Goal: Communication & Community: Ask a question

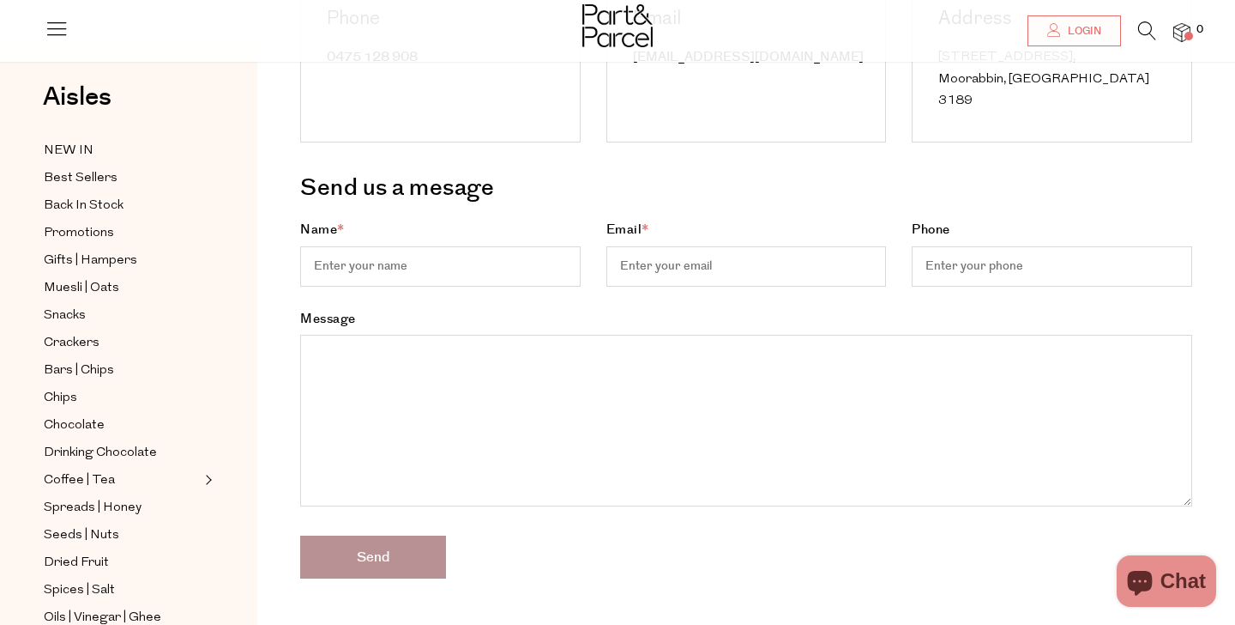
scroll to position [336, 0]
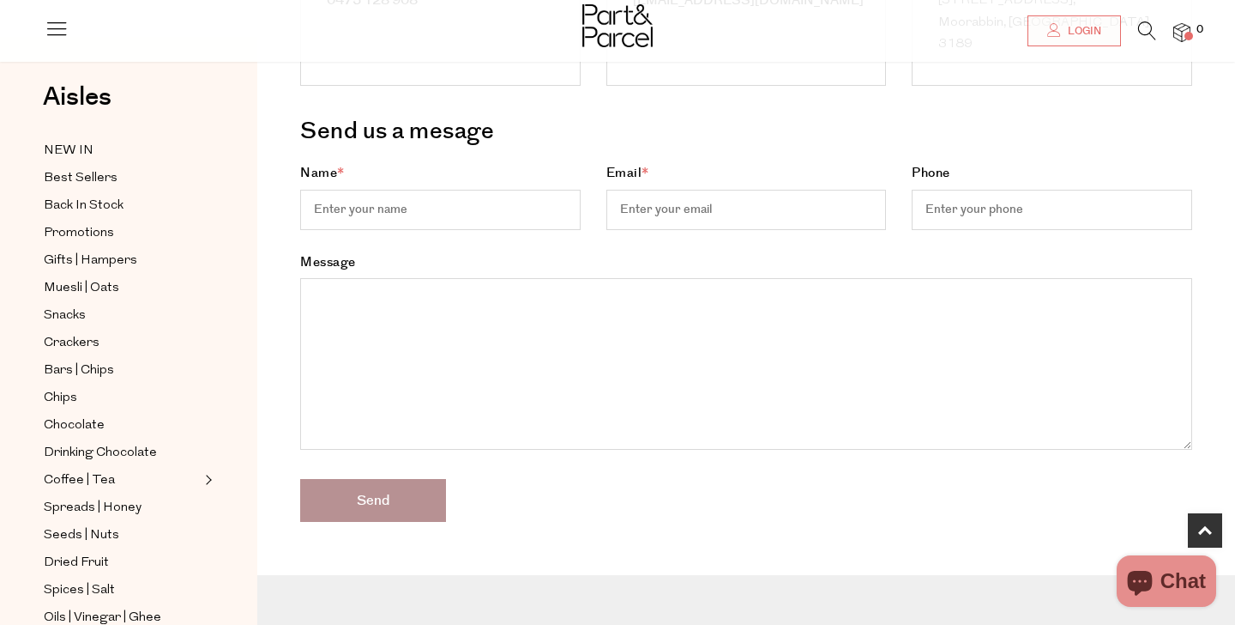
click at [458, 211] on input "Name *" at bounding box center [440, 210] width 281 height 40
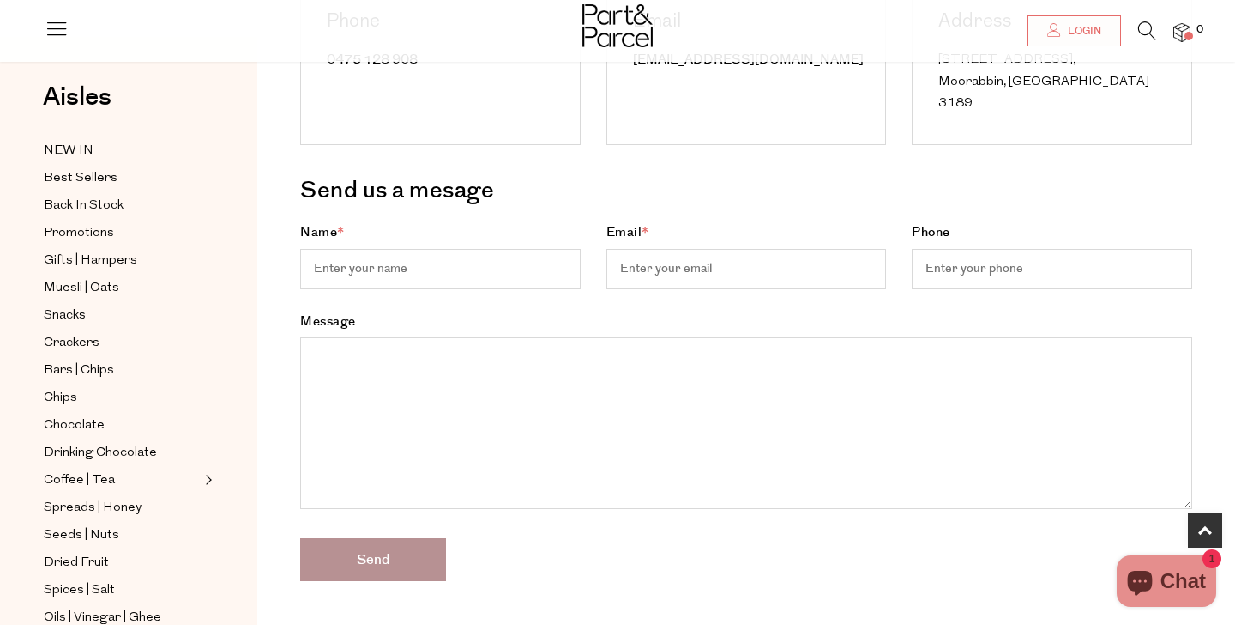
scroll to position [271, 0]
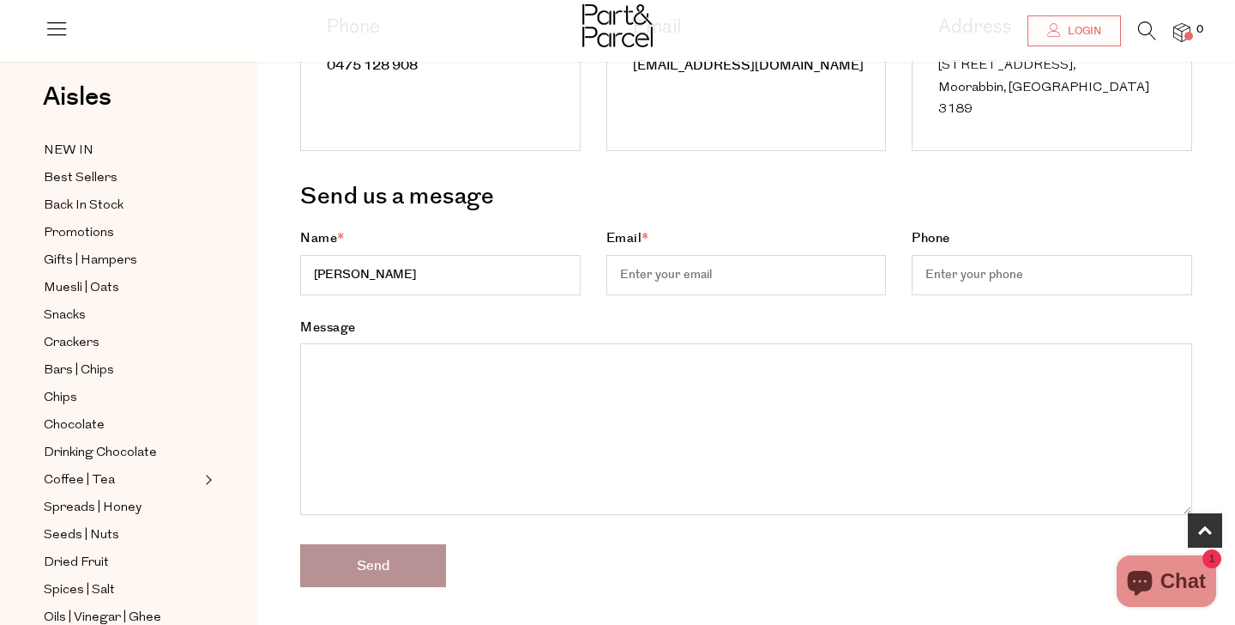
type input "[PERSON_NAME]"
type input "[EMAIL_ADDRESS][DOMAIN_NAME]"
type input "0452106345"
paste textarea "Lo ipsum, D sita cons adip elits doe temp. I’u laboree do magnaal enim adm veni…"
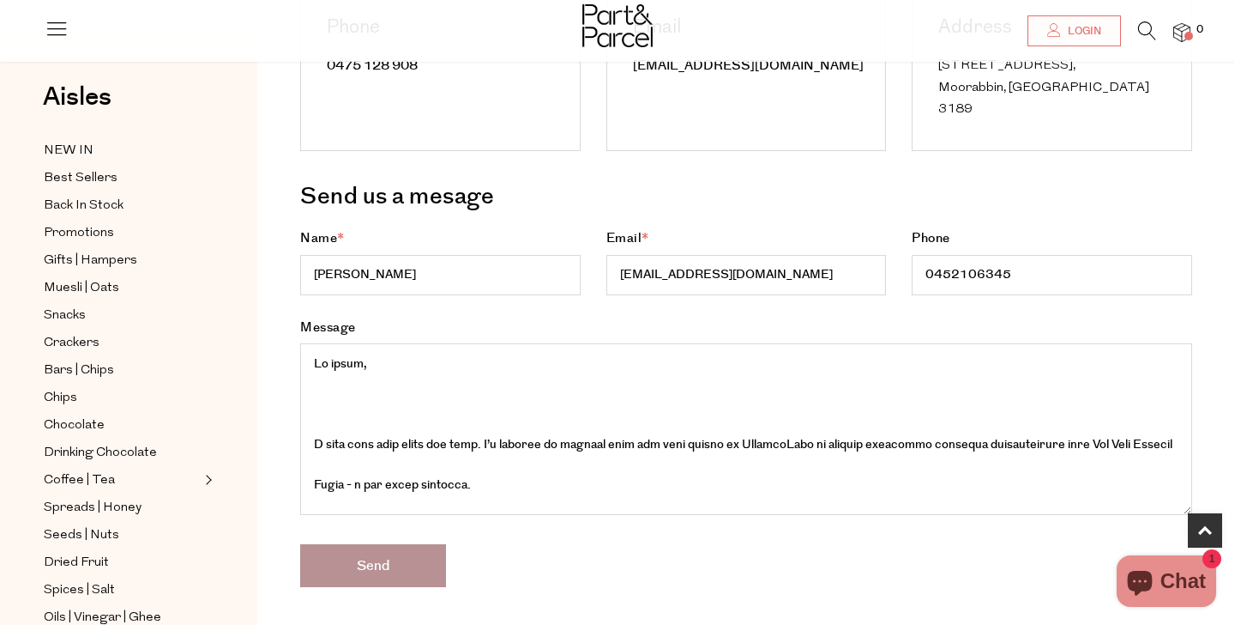
scroll to position [705, 0]
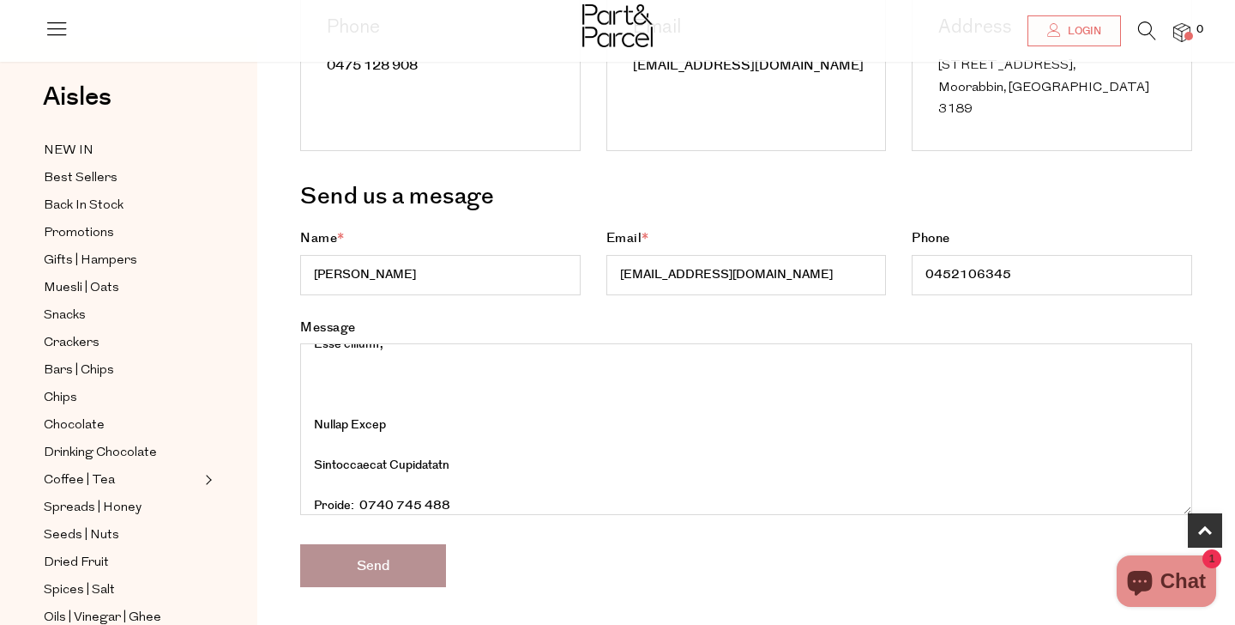
click at [314, 422] on textarea "Message" at bounding box center [746, 429] width 892 height 172
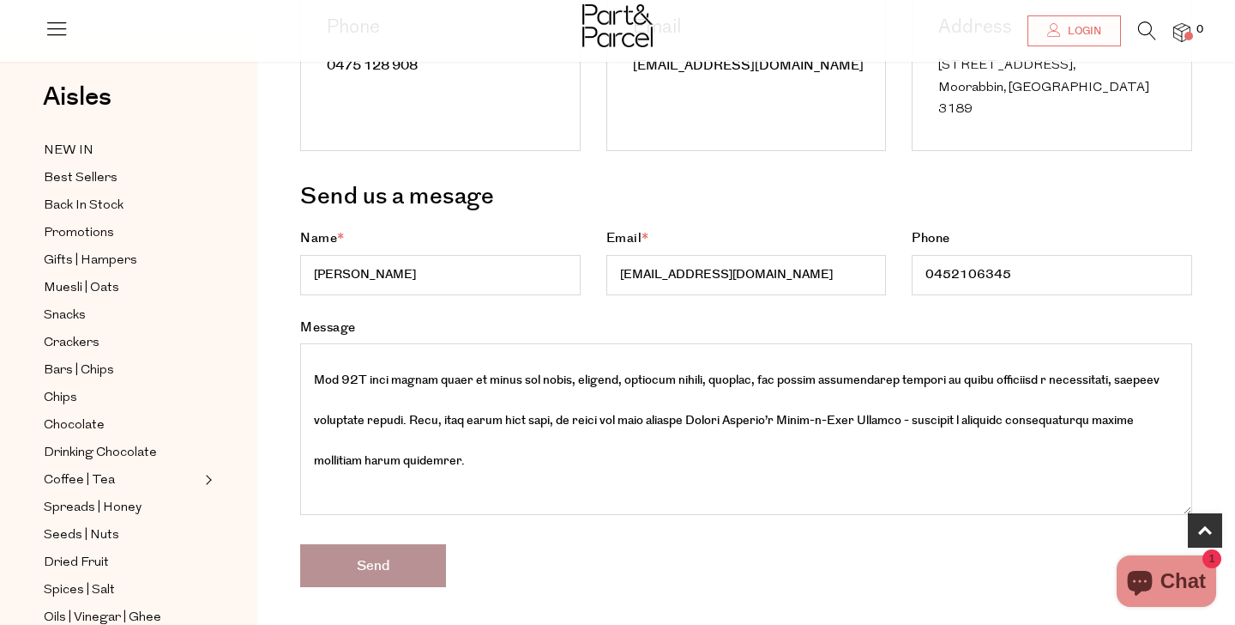
scroll to position [0, 0]
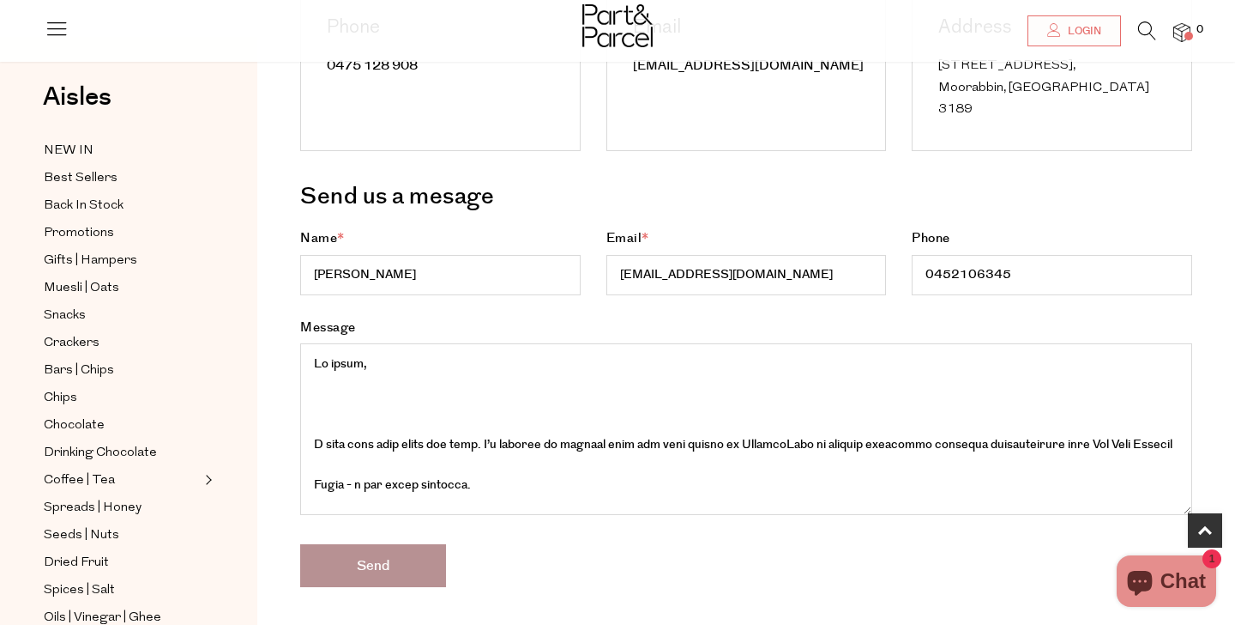
click at [349, 412] on textarea "Message" at bounding box center [746, 429] width 892 height 172
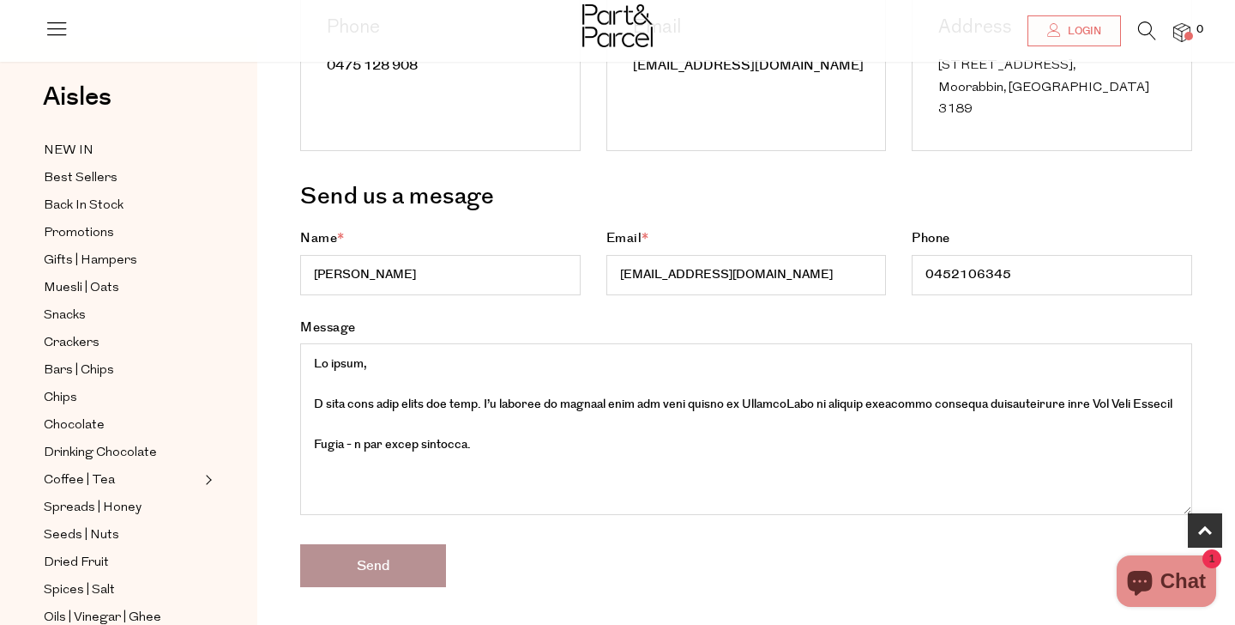
click at [343, 422] on textarea "Message" at bounding box center [746, 429] width 892 height 172
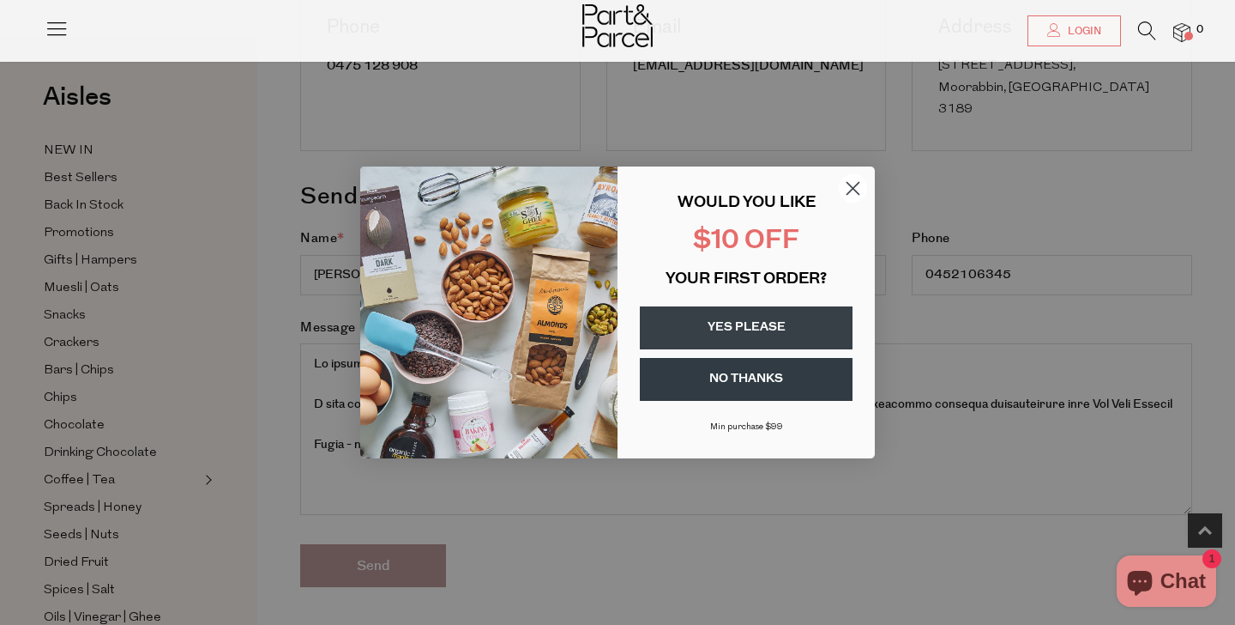
click at [855, 185] on icon "Close dialog" at bounding box center [854, 189] width 12 height 12
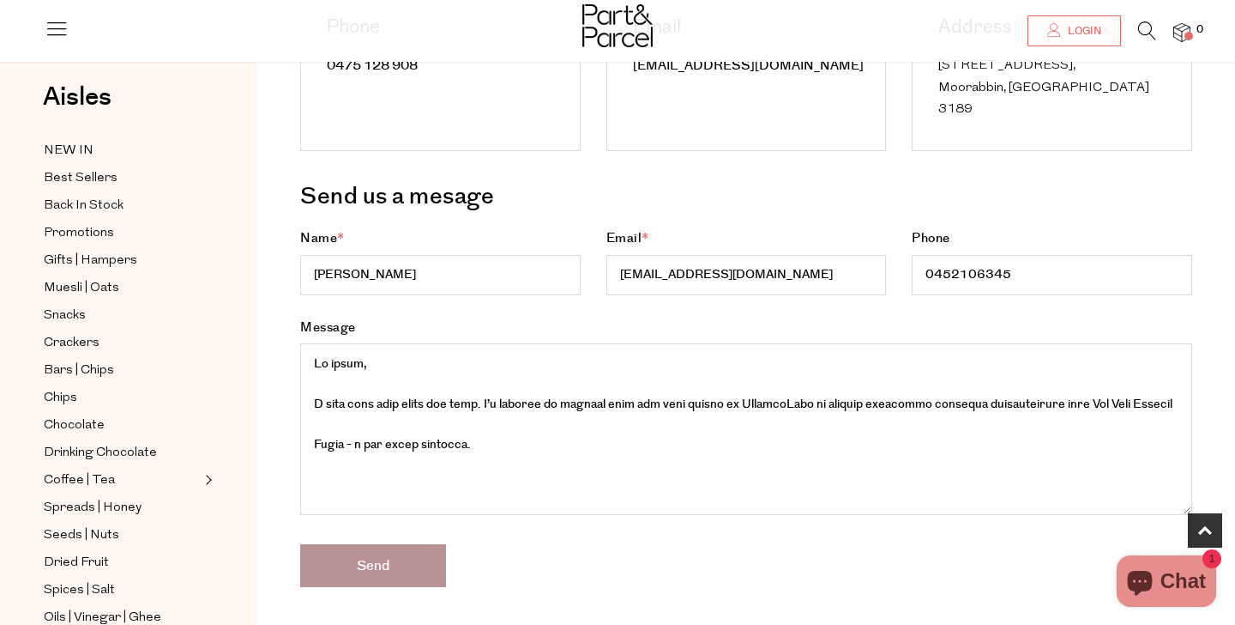
click at [743, 400] on textarea "Message" at bounding box center [746, 429] width 892 height 172
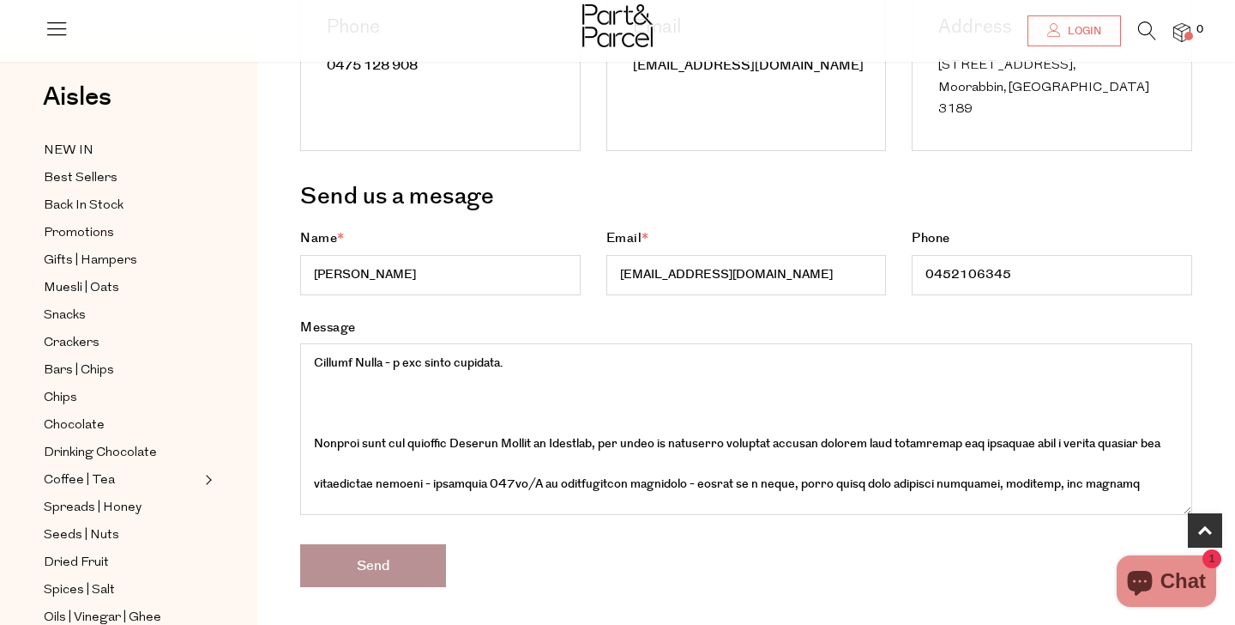
click at [371, 413] on textarea "Message" at bounding box center [746, 429] width 892 height 172
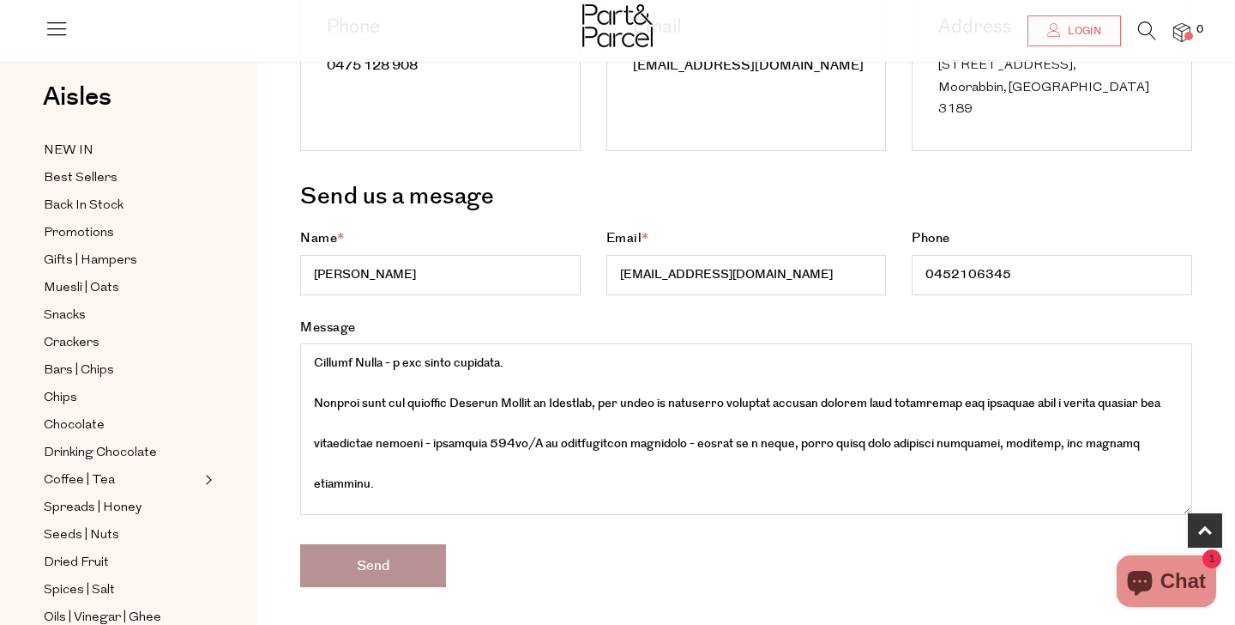
scroll to position [41, 0]
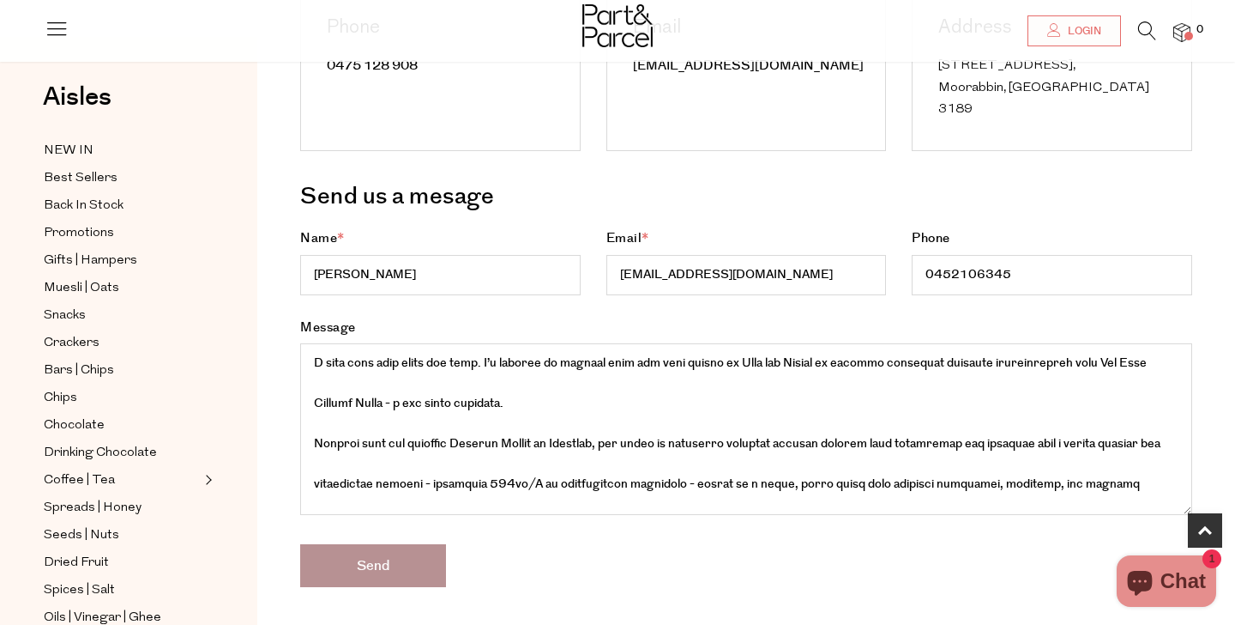
click at [323, 446] on textarea "Message" at bounding box center [746, 429] width 892 height 172
click at [317, 459] on textarea "Message" at bounding box center [746, 429] width 892 height 172
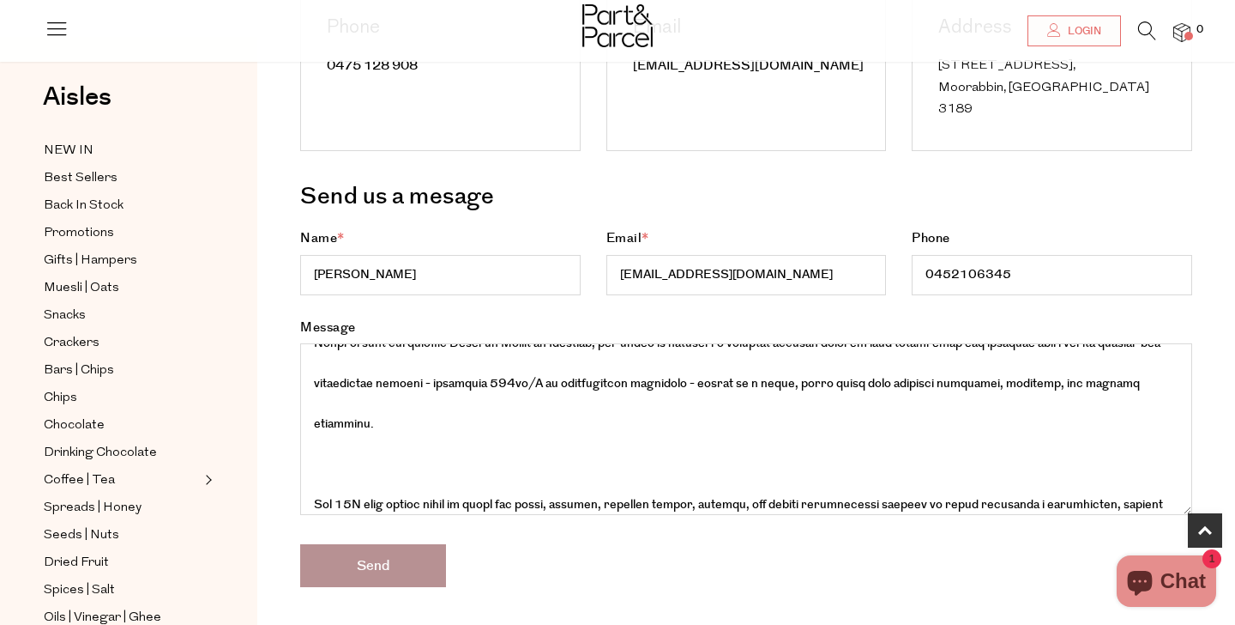
click at [383, 437] on textarea "Message" at bounding box center [746, 429] width 892 height 172
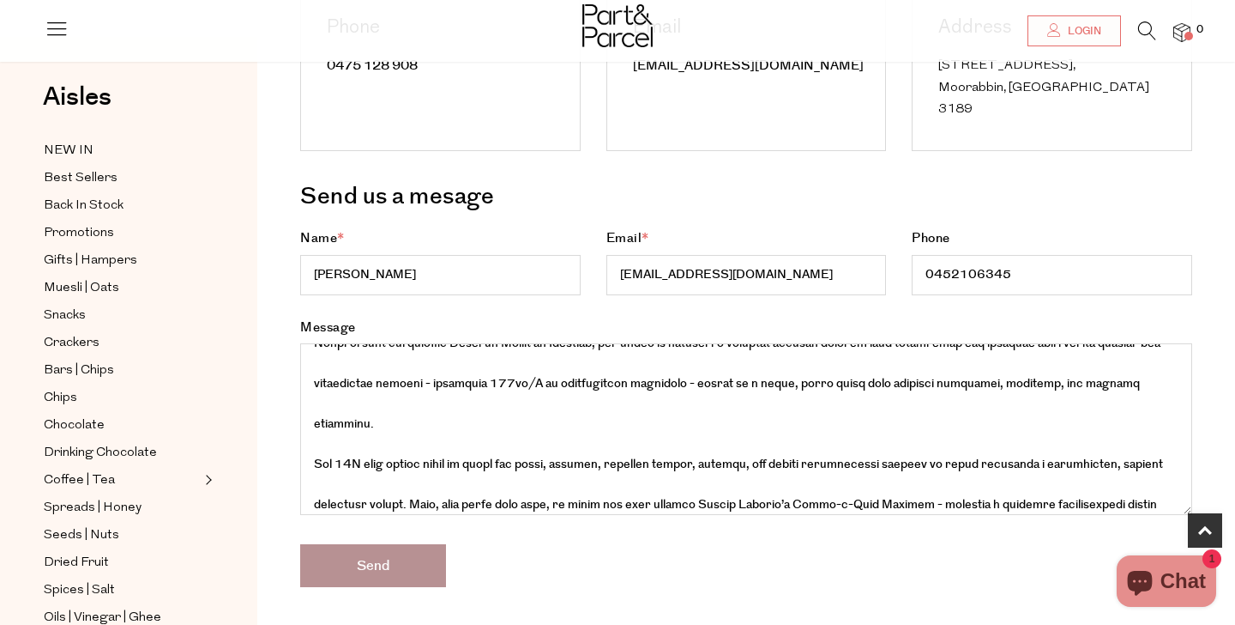
scroll to position [101, 0]
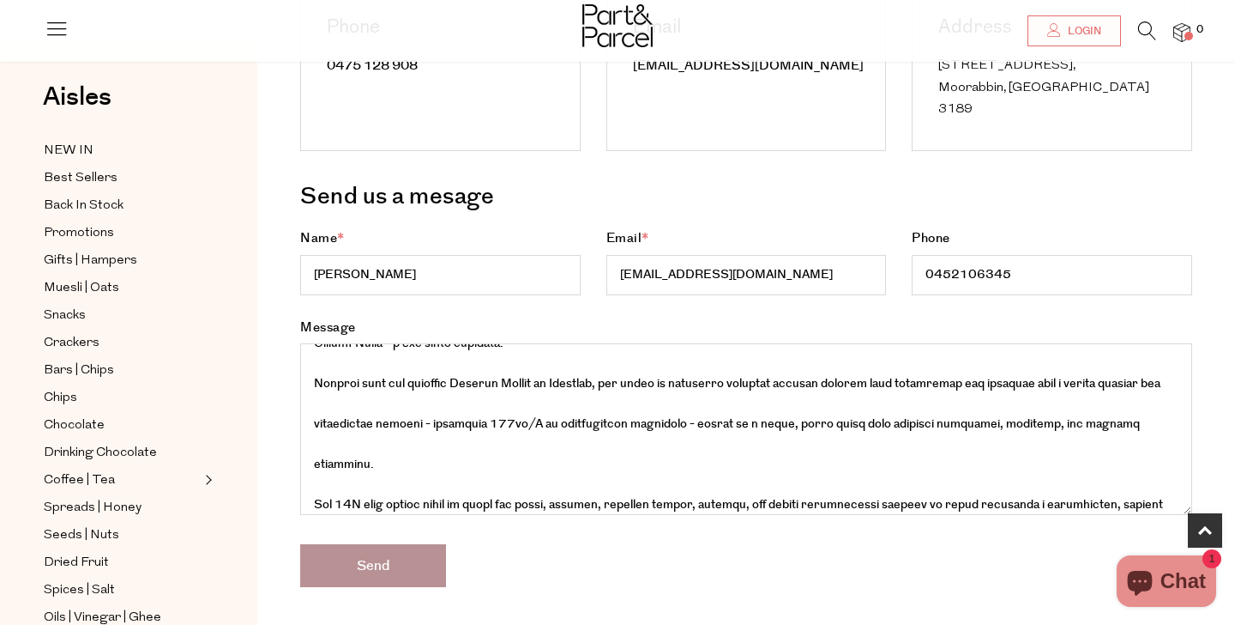
click at [312, 467] on textarea "Message" at bounding box center [746, 429] width 892 height 172
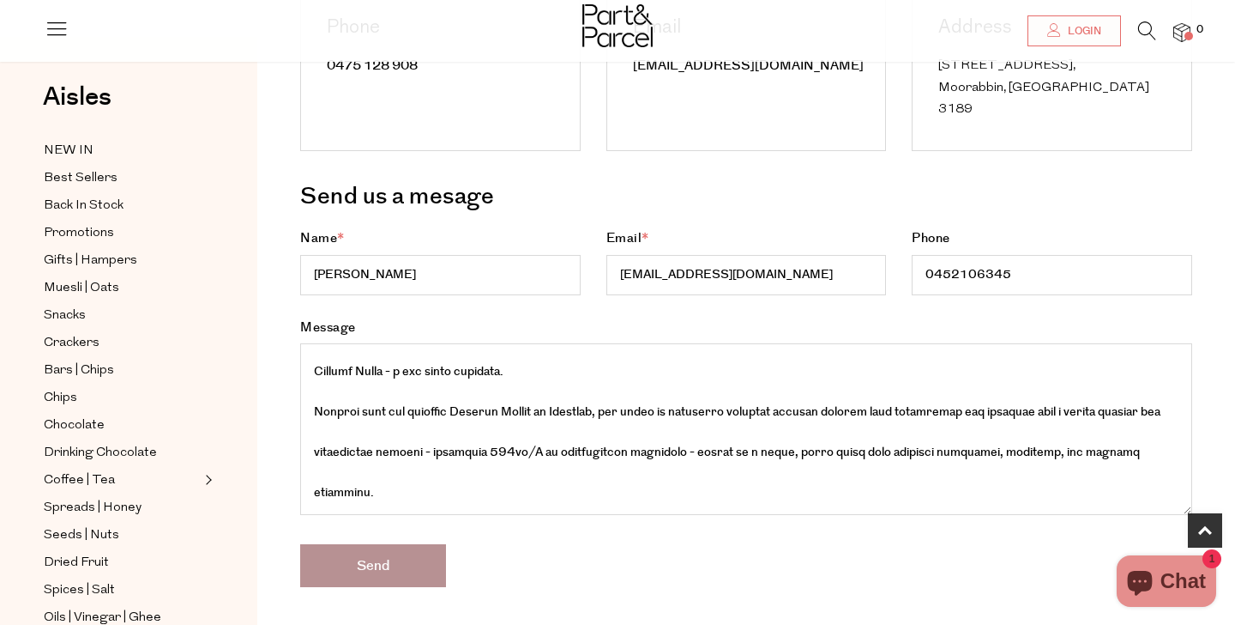
scroll to position [57, 0]
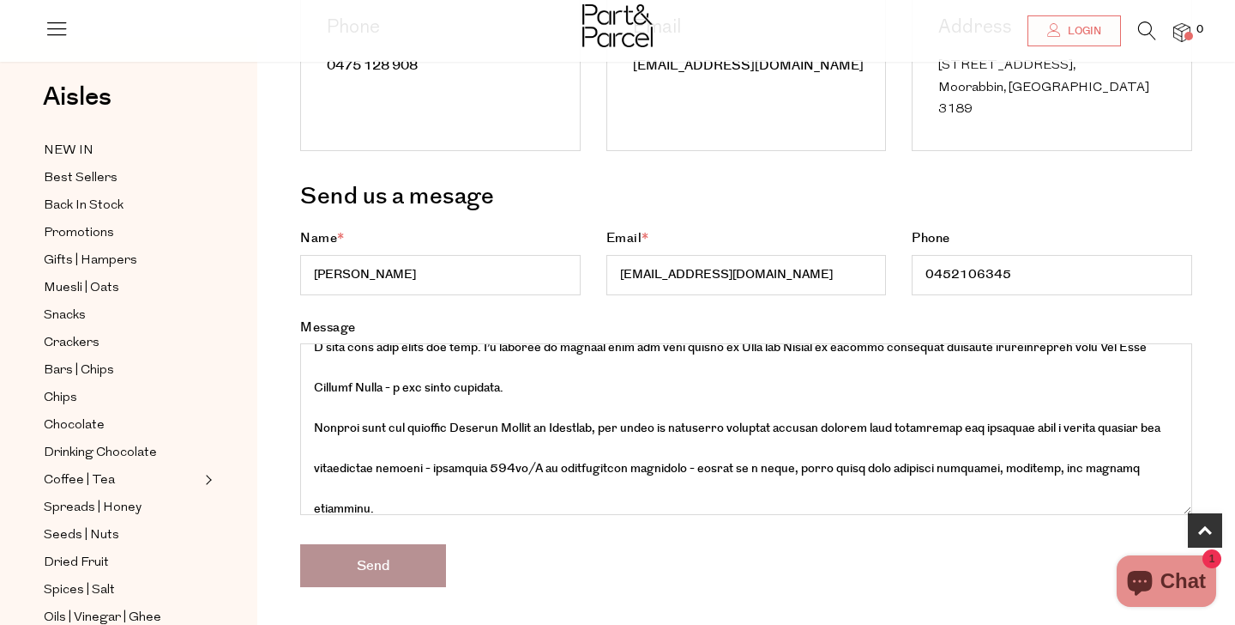
click at [315, 426] on textarea "Message" at bounding box center [746, 429] width 892 height 172
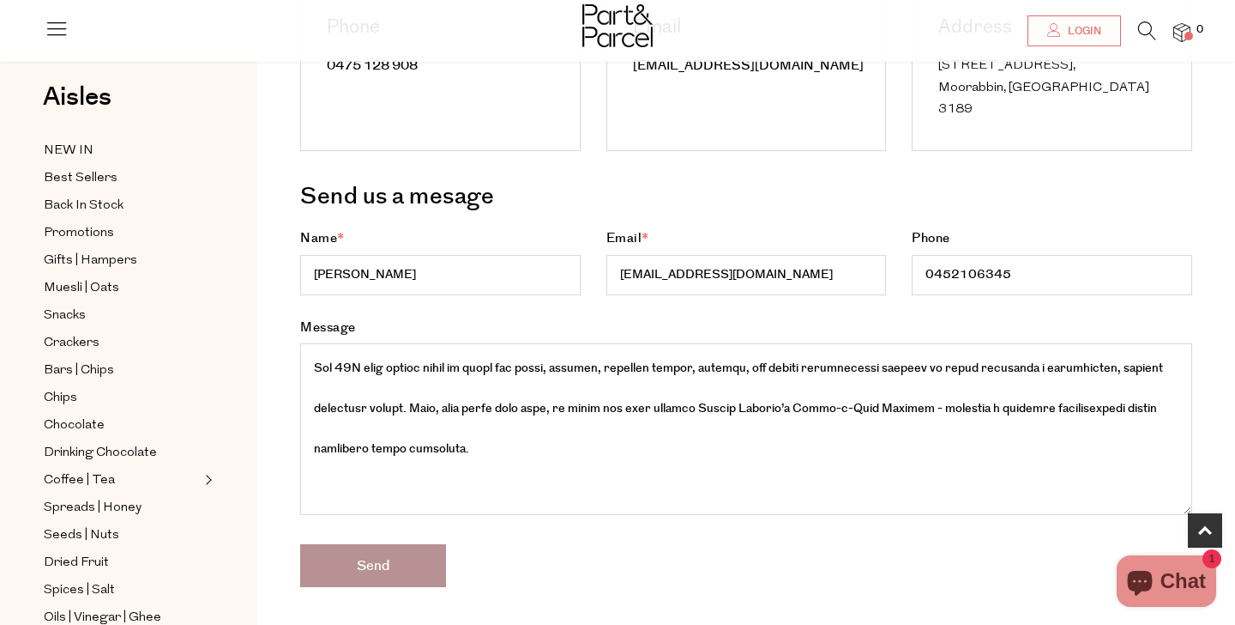
scroll to position [323, 0]
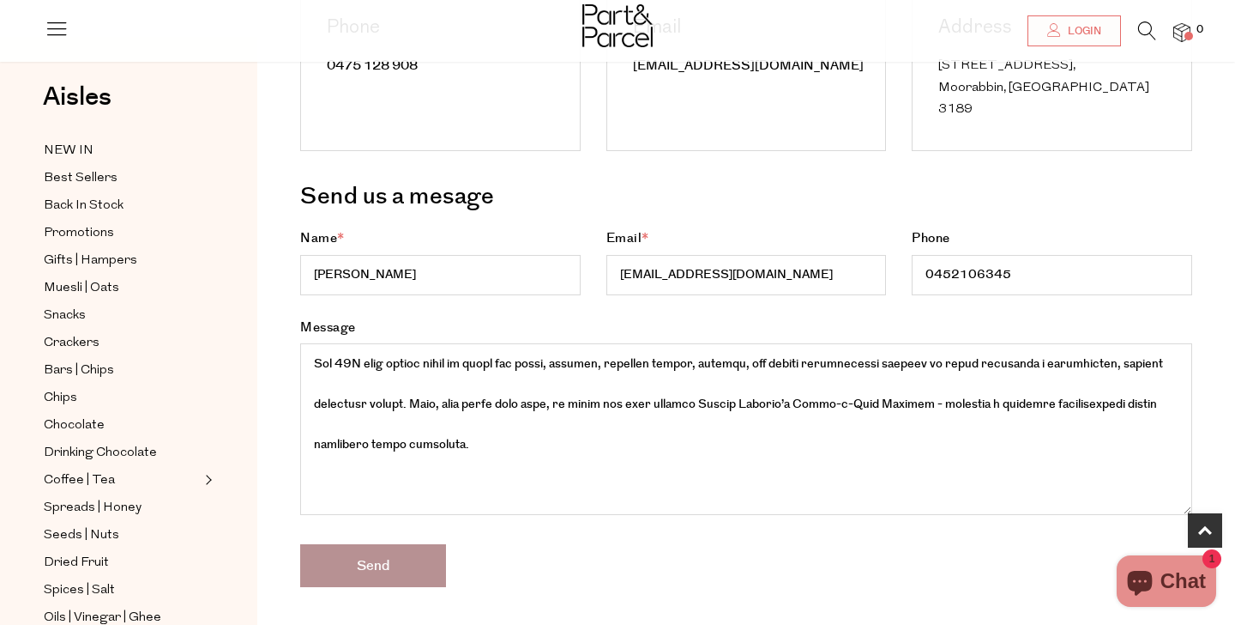
click at [327, 440] on textarea "Message" at bounding box center [746, 429] width 892 height 172
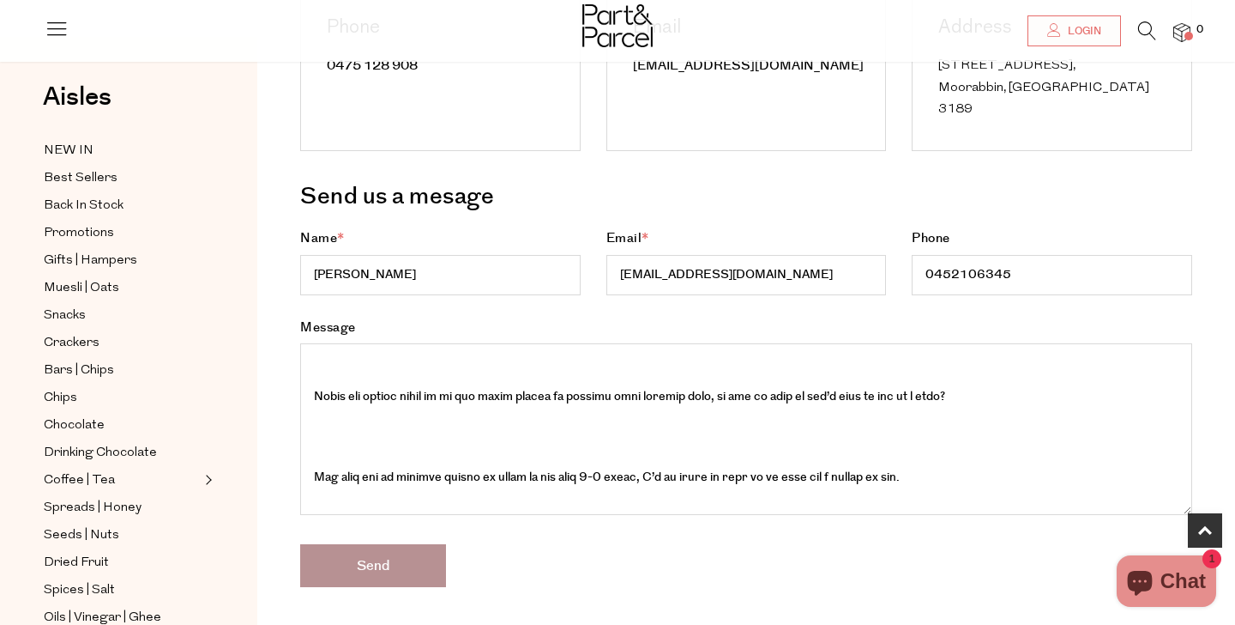
scroll to position [454, 0]
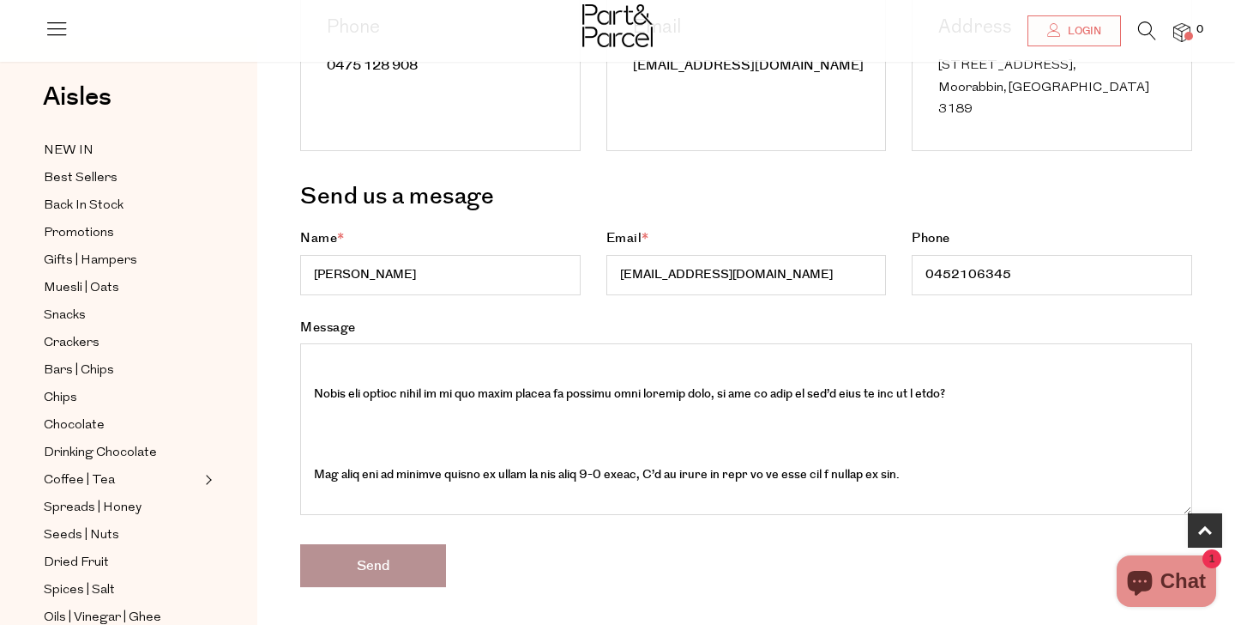
click at [478, 394] on textarea "Message" at bounding box center [746, 429] width 892 height 172
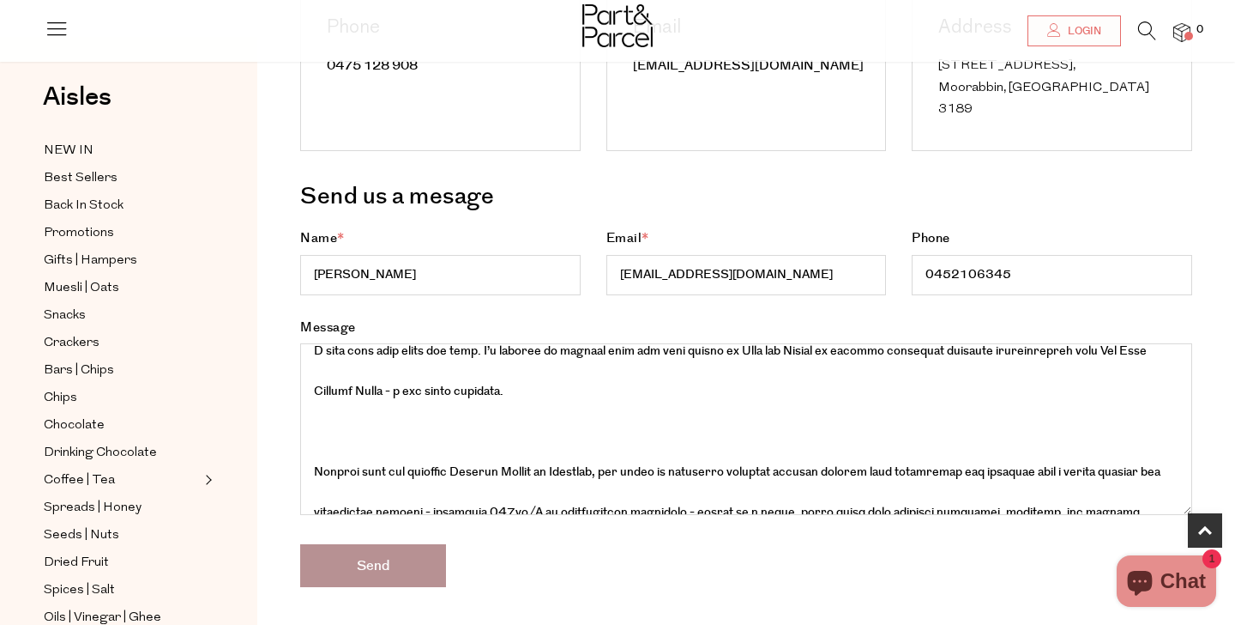
scroll to position [54, 0]
type textarea "Lo ipsum, D sita cons adip elits doe temp. I’u laboree do magnaal enim adm veni…"
click at [355, 562] on input "Send" at bounding box center [373, 565] width 146 height 43
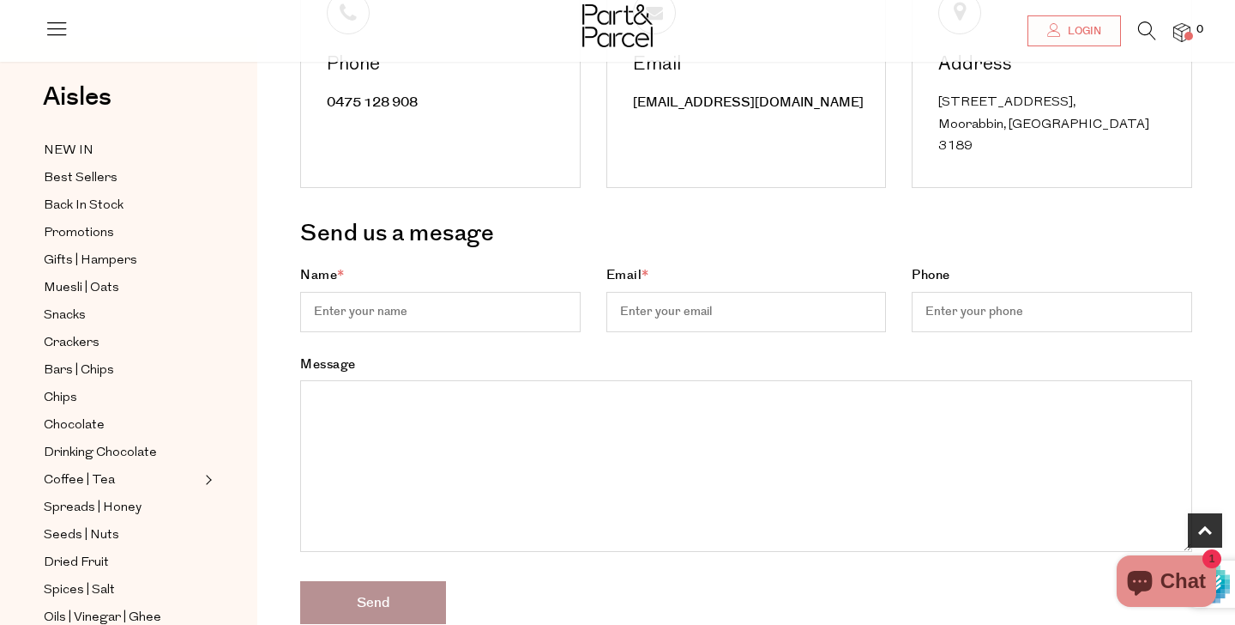
scroll to position [86, 0]
